Goal: Information Seeking & Learning: Learn about a topic

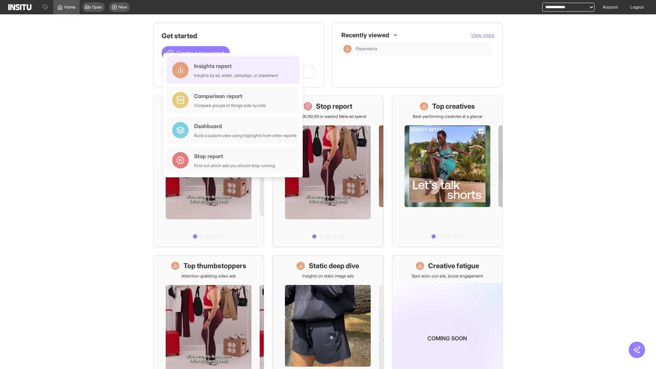
click at [235, 70] on div "Insights report Insights by ad, adset, campaign, or placement" at bounding box center [236, 70] width 84 height 16
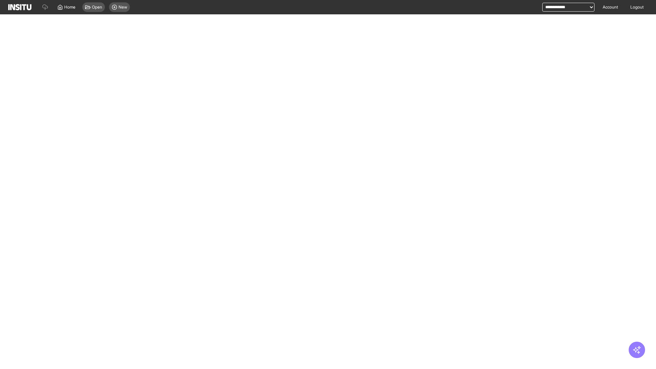
select select "**"
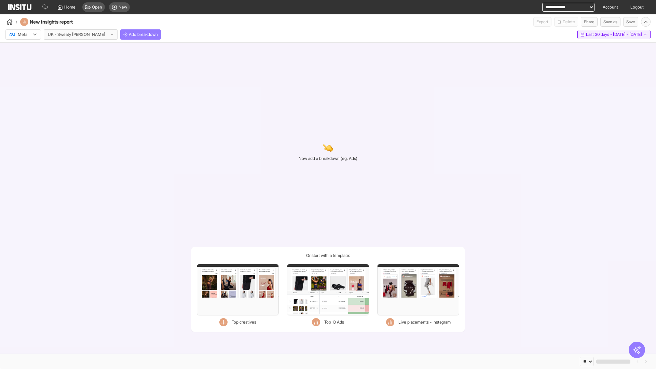
click at [599, 35] on span "Last 30 days - [DATE] - [DATE]" at bounding box center [614, 34] width 56 height 5
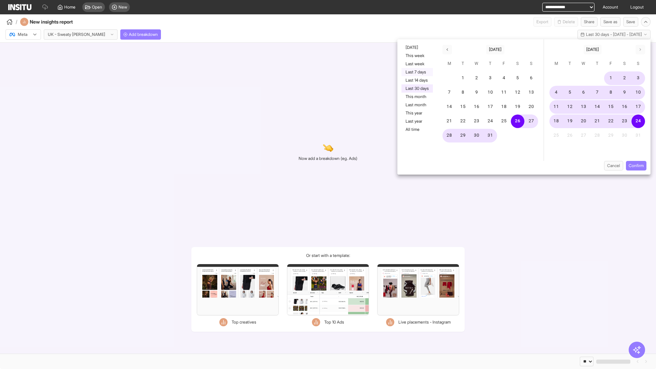
click at [417, 72] on button "Last 7 days" at bounding box center [417, 72] width 31 height 8
